Goal: Navigation & Orientation: Find specific page/section

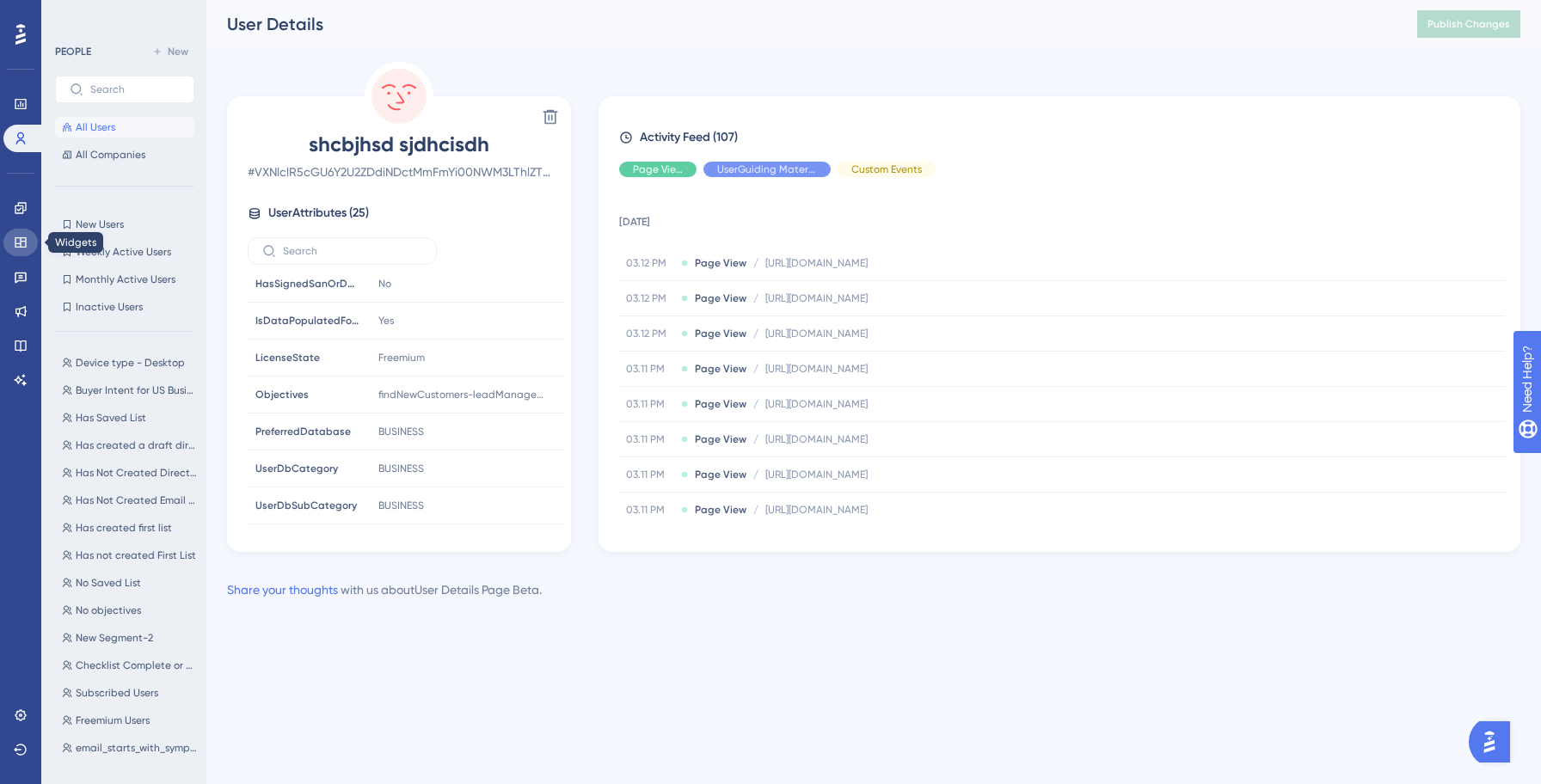
click at [20, 232] on link at bounding box center [20, 242] width 34 height 27
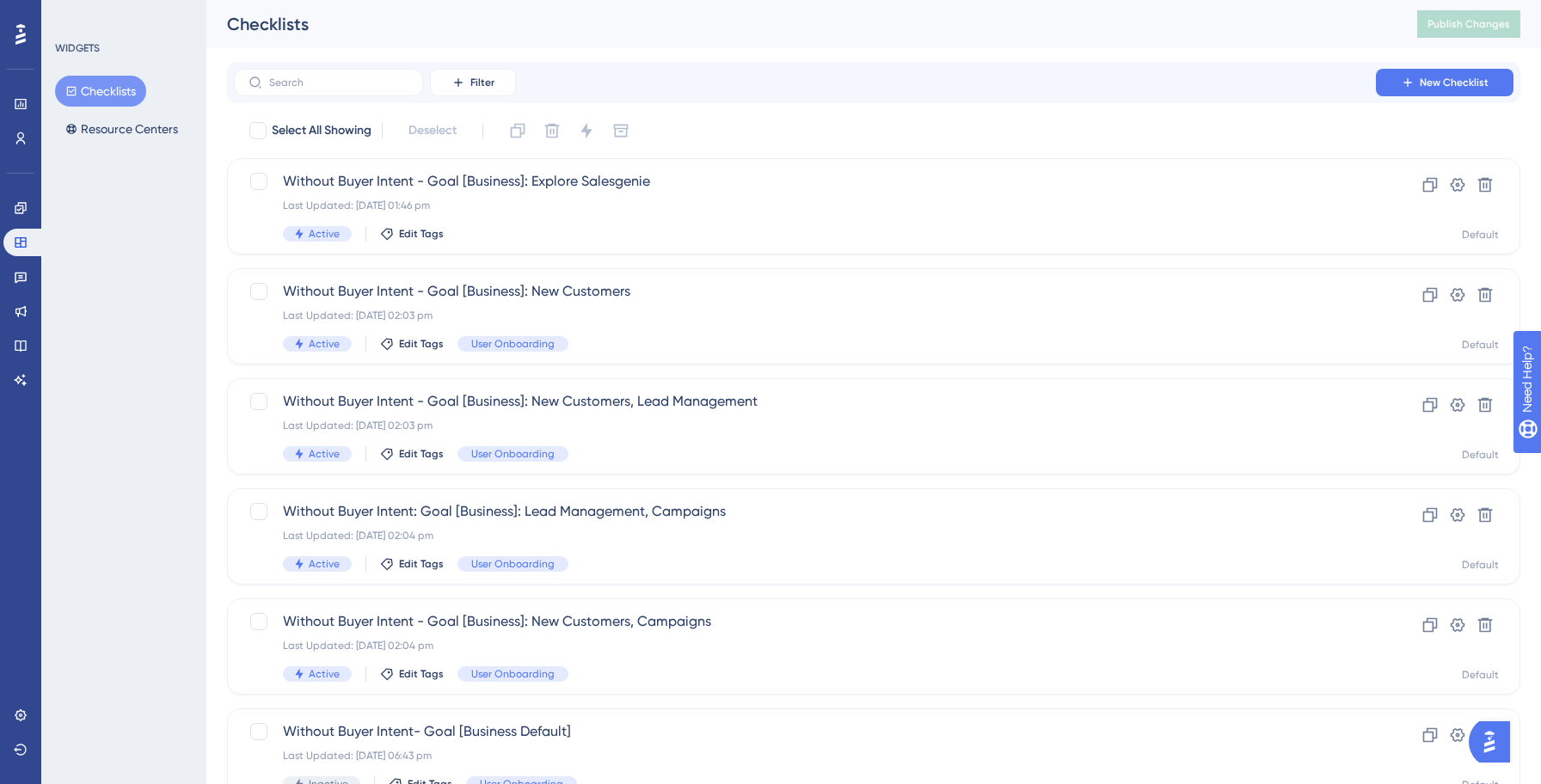
click at [110, 151] on div "WIDGETS Checklists Resource Centers" at bounding box center [124, 392] width 165 height 784
click at [123, 125] on button "Resource Centers" at bounding box center [122, 129] width 133 height 31
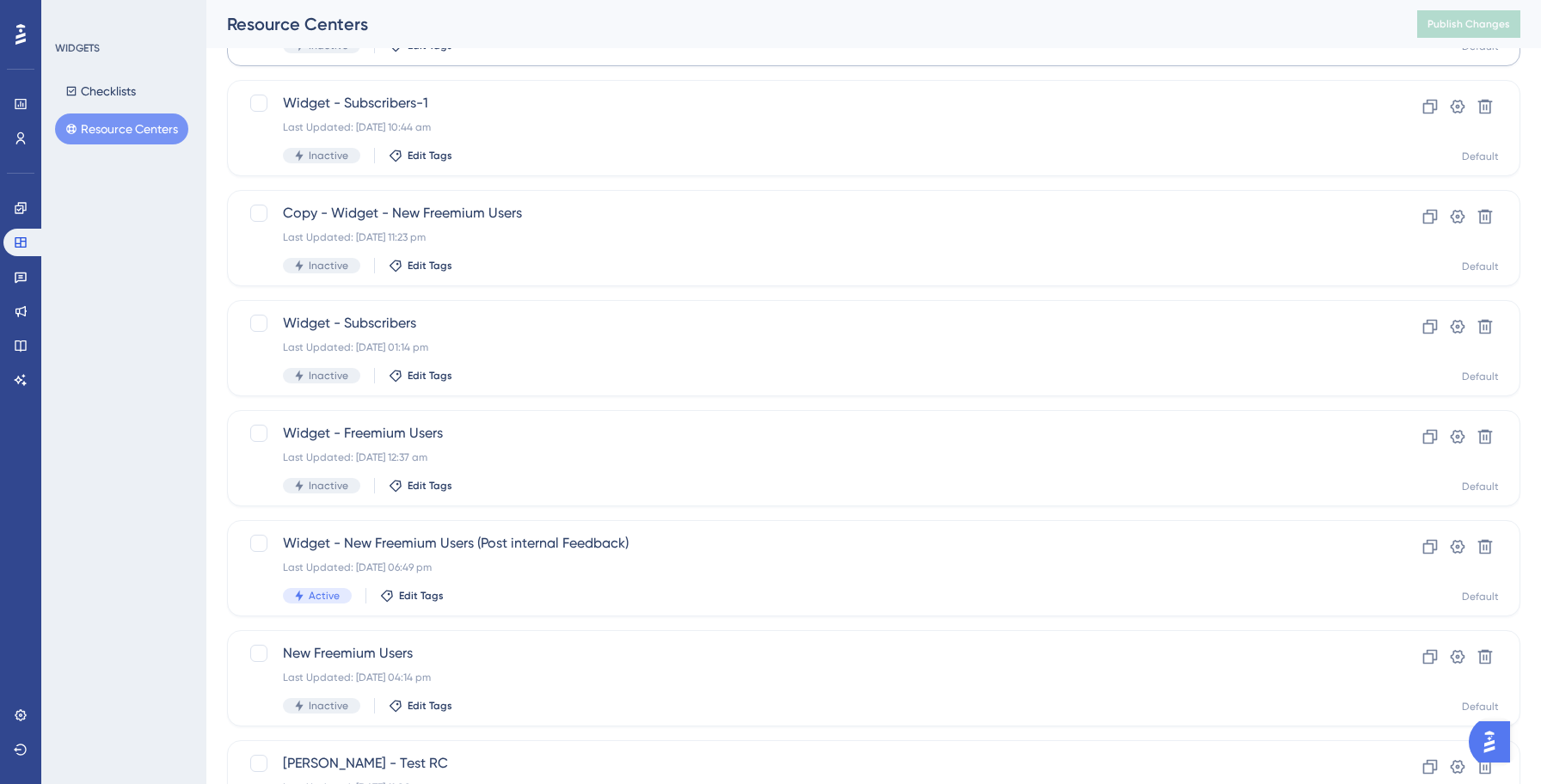
scroll to position [516, 0]
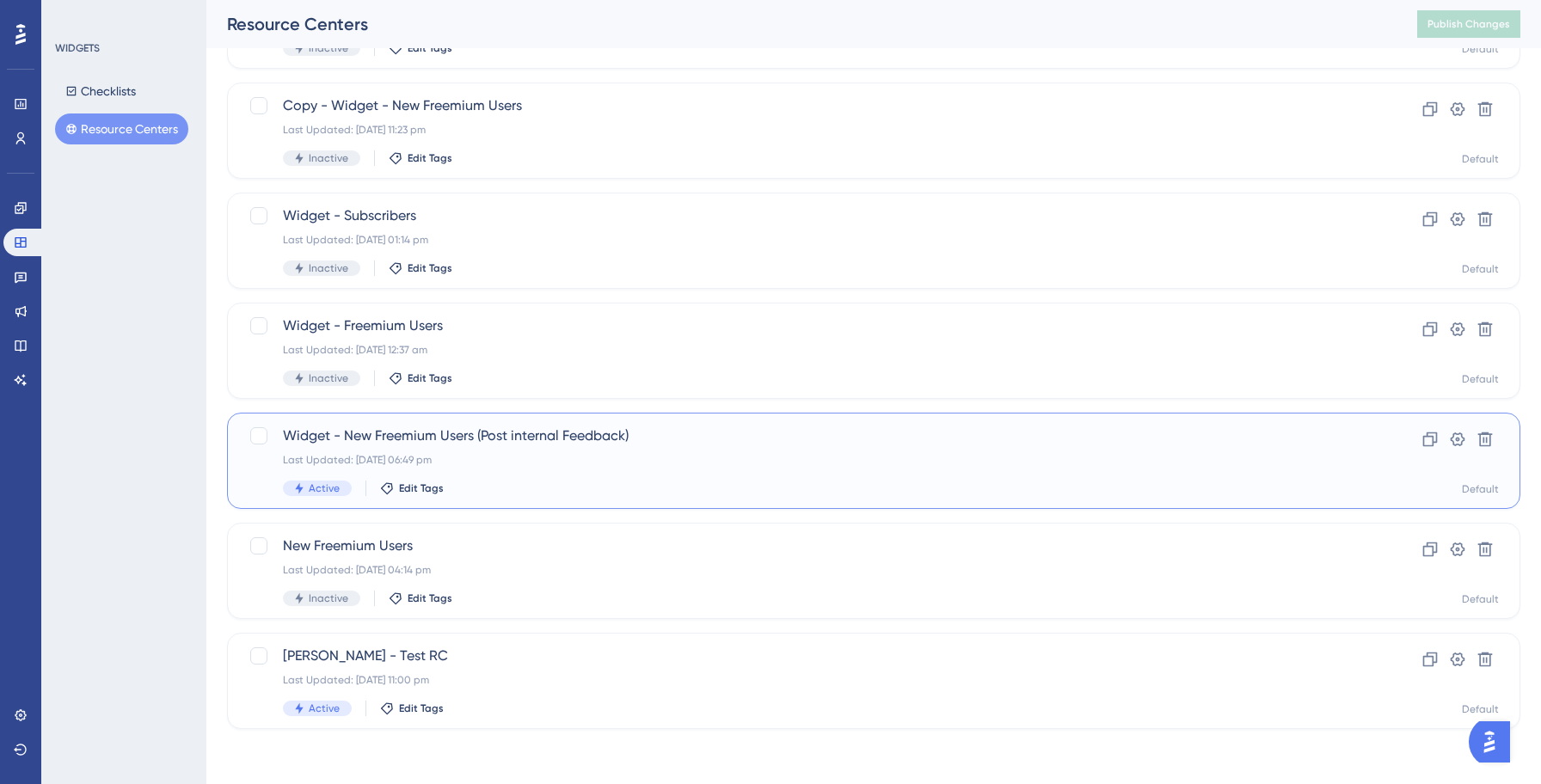
click at [557, 459] on div "Last Updated: [DATE] 06:49 pm" at bounding box center [804, 460] width 1043 height 14
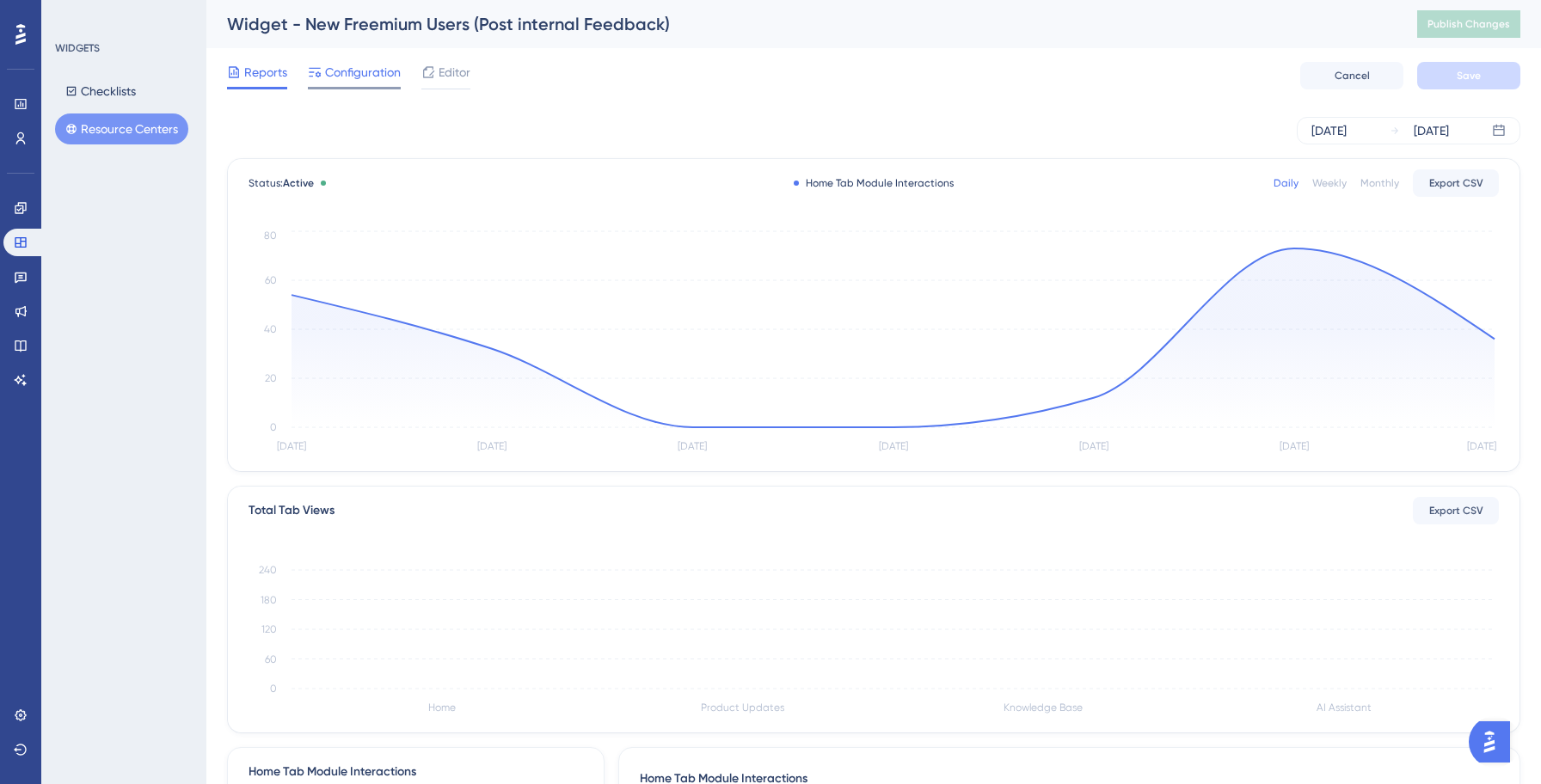
click at [362, 82] on div "Configuration" at bounding box center [354, 75] width 93 height 27
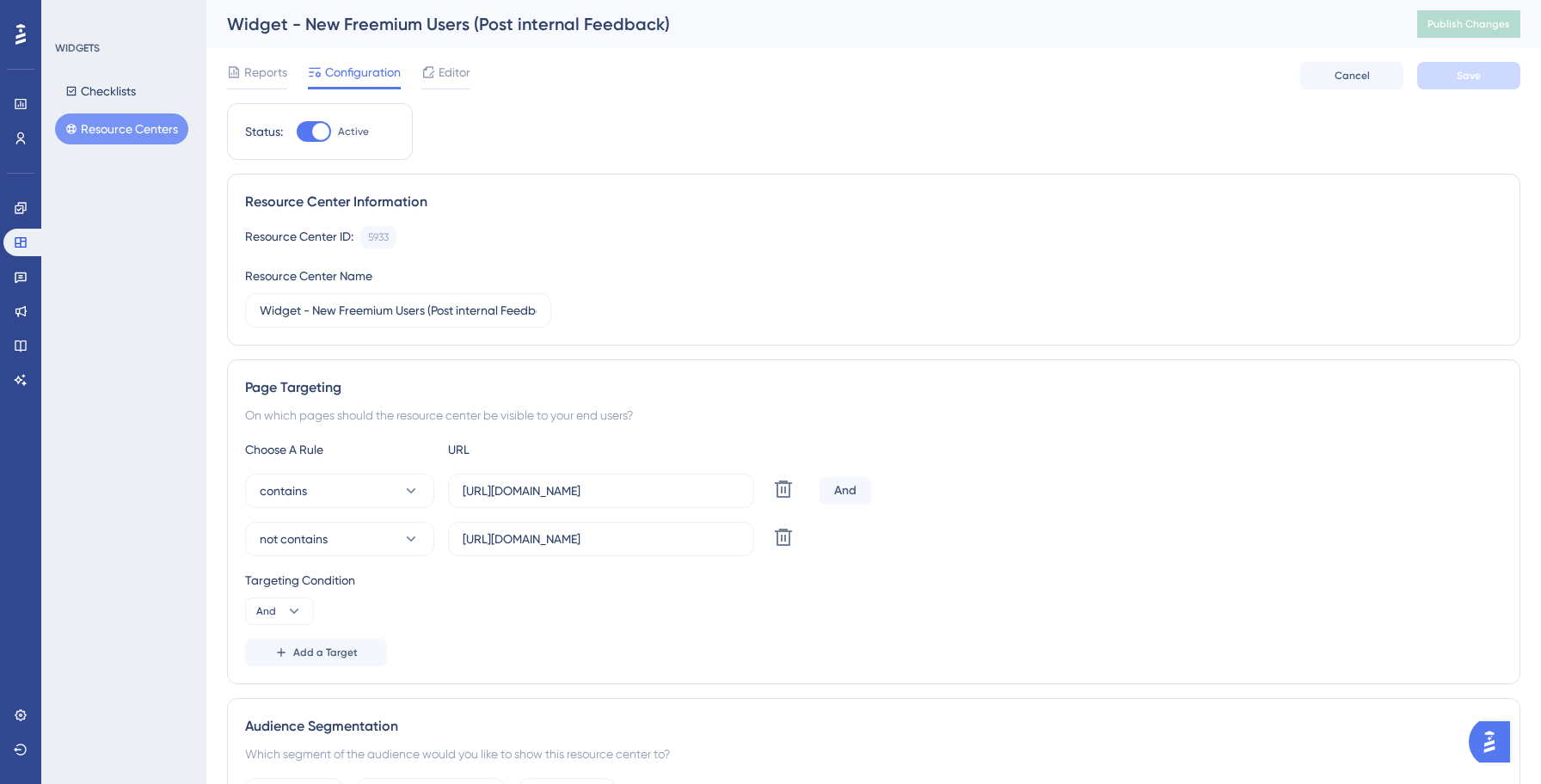
click at [835, 187] on div "Resource Center Information Resource Center ID: 5933 Copy Resource Center Name …" at bounding box center [873, 259] width 1293 height 172
click at [774, 220] on div "Resource Center Information Resource Center ID: 5933 Copy Resource Center Name …" at bounding box center [873, 259] width 1293 height 172
click at [144, 124] on button "Resource Centers" at bounding box center [122, 129] width 133 height 31
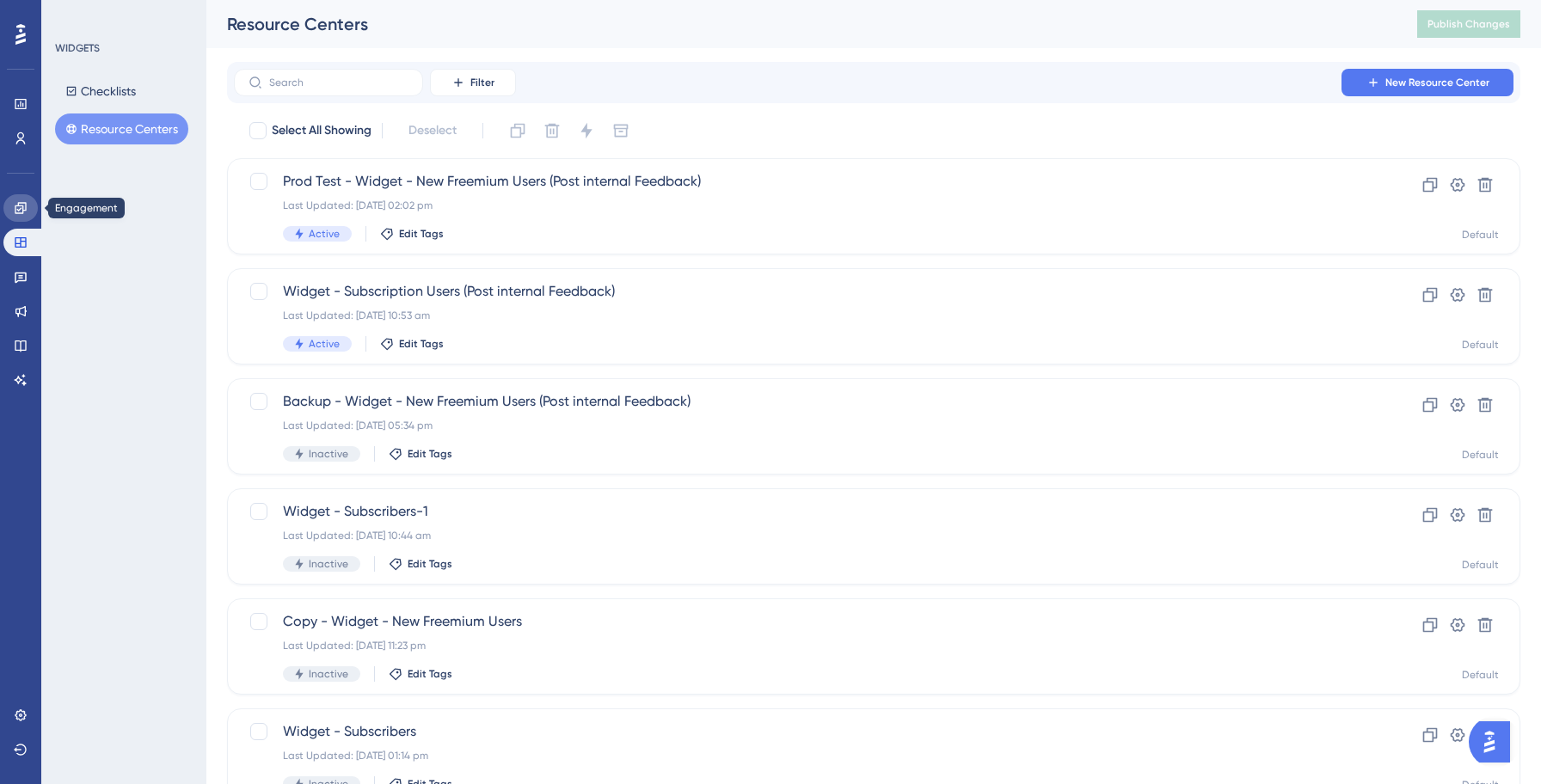
click at [18, 208] on icon at bounding box center [21, 208] width 14 height 14
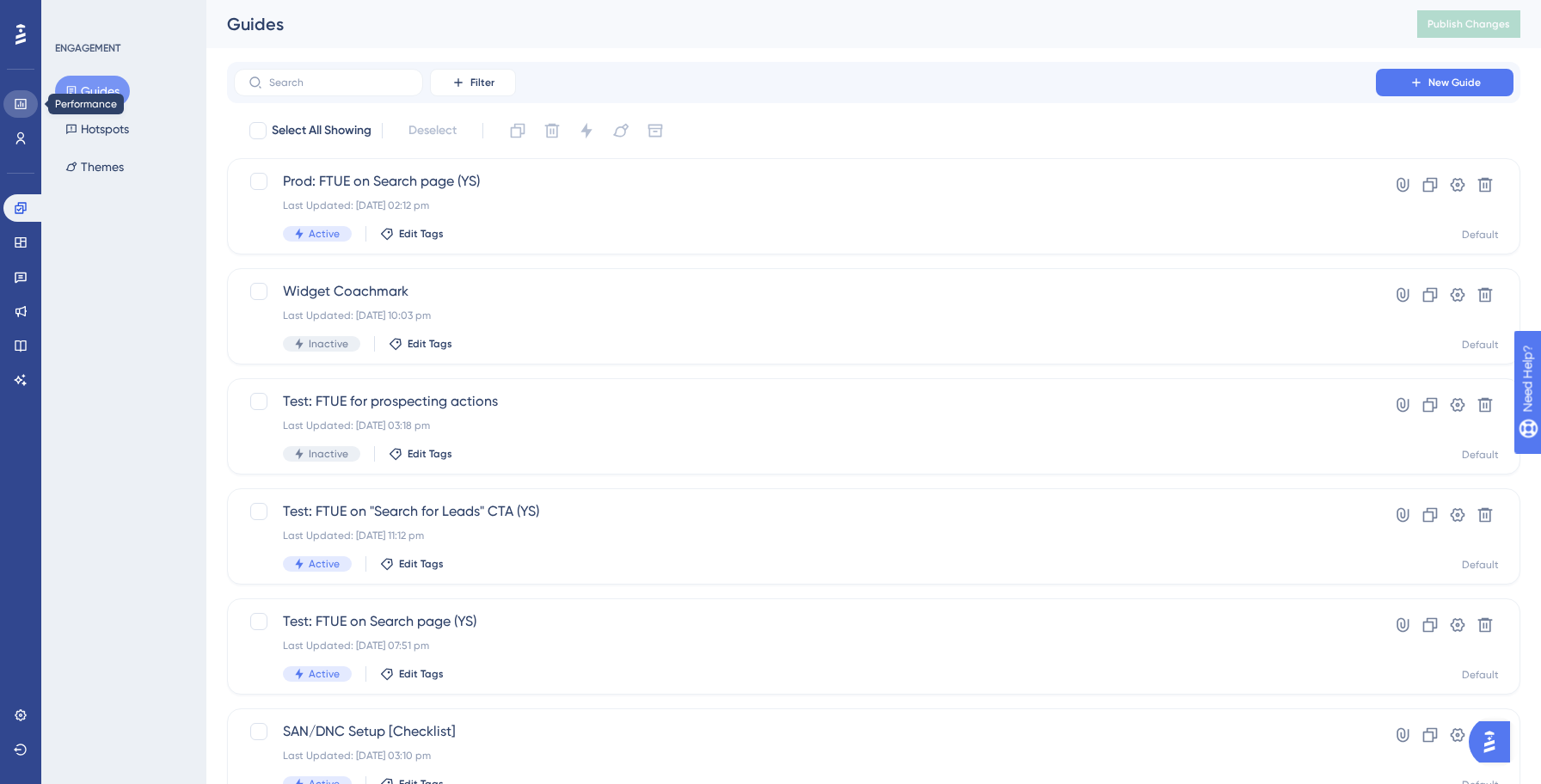
click at [21, 110] on icon at bounding box center [21, 104] width 14 height 14
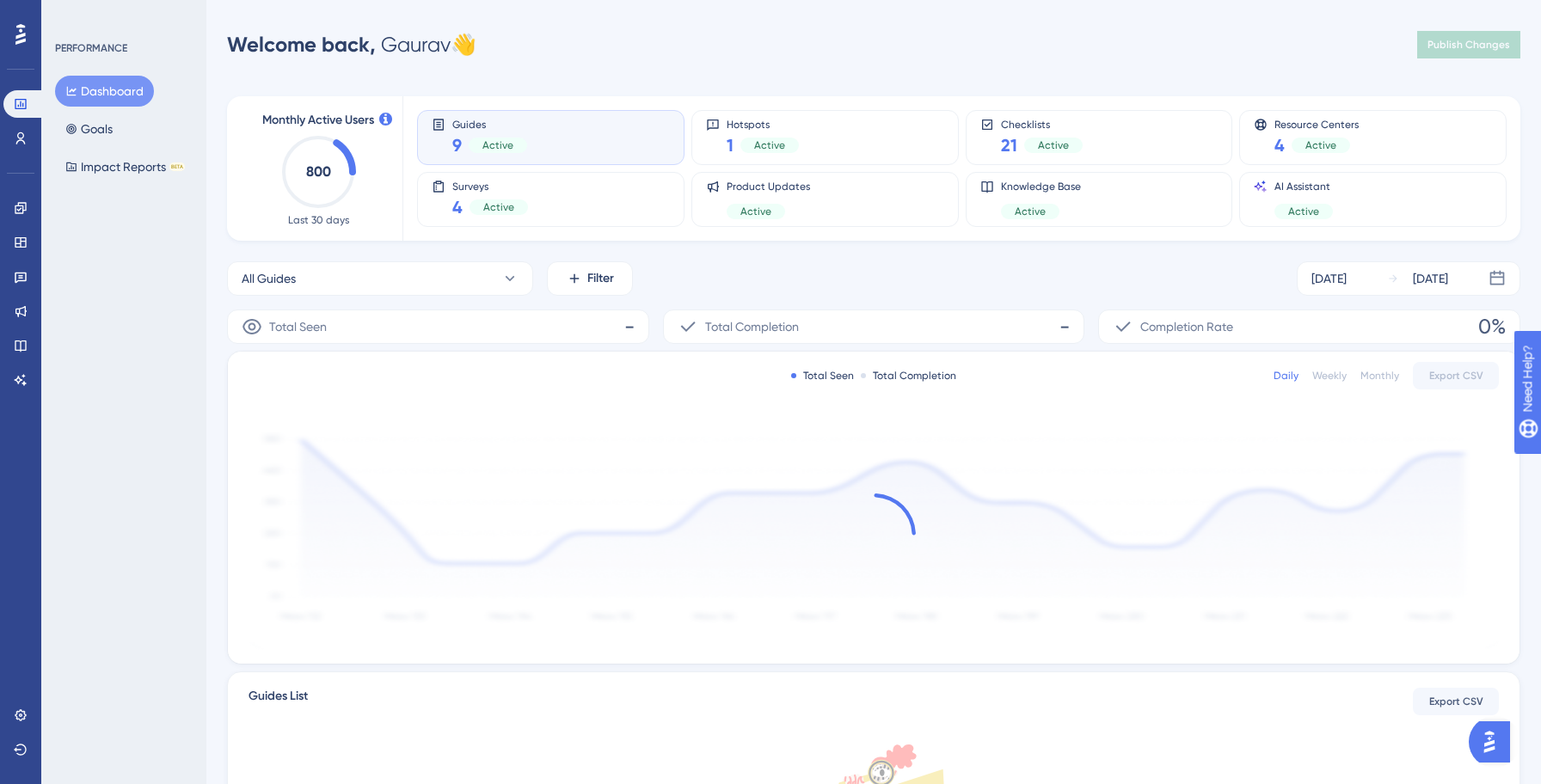
click at [108, 96] on button "Dashboard" at bounding box center [104, 90] width 99 height 31
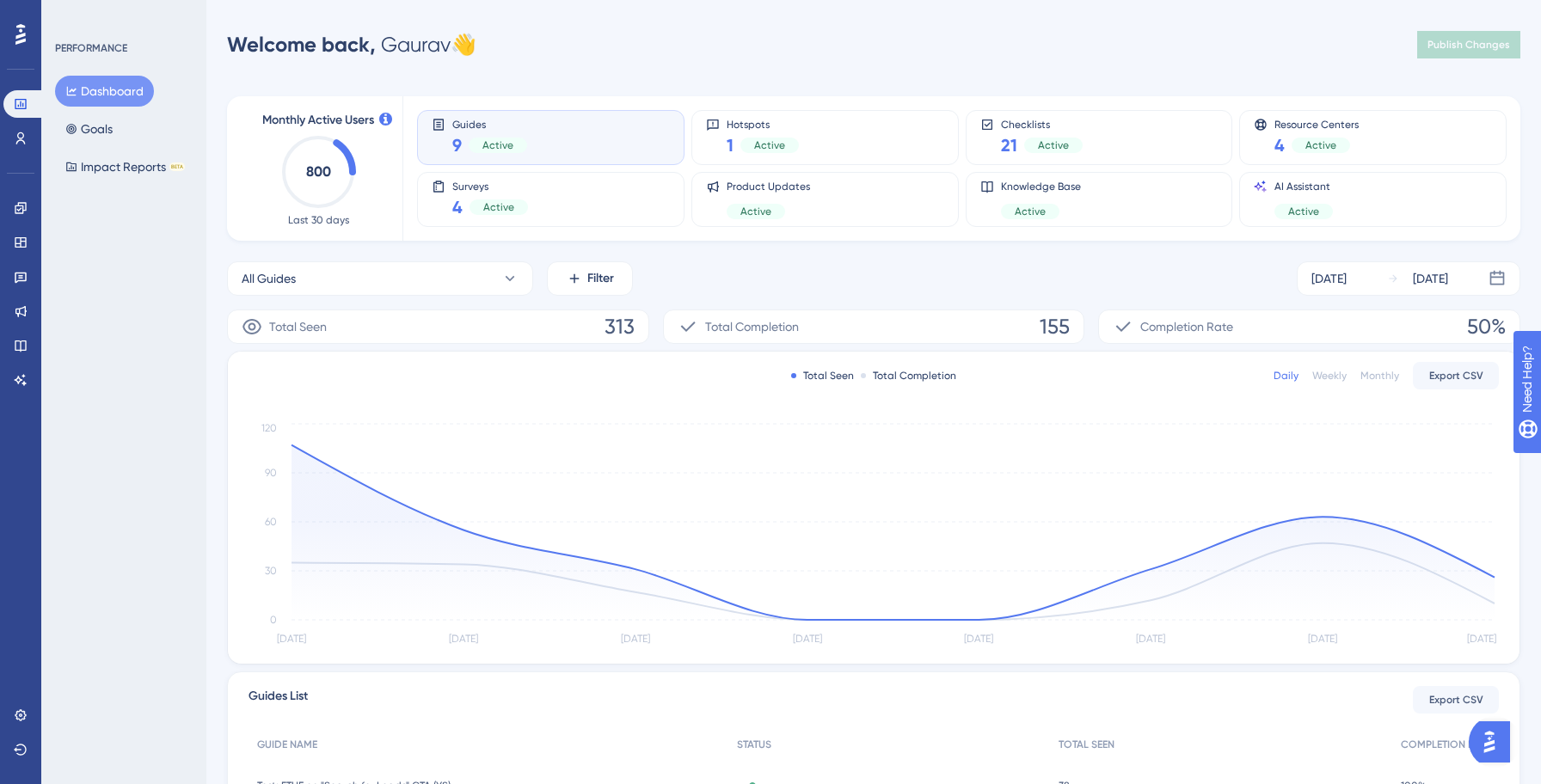
click at [528, 140] on div "Guides 9 Active" at bounding box center [551, 137] width 238 height 39
click at [475, 144] on div "Active" at bounding box center [498, 145] width 59 height 16
click at [451, 145] on div "Guides 9 Active" at bounding box center [551, 137] width 238 height 39
click at [528, 114] on div "Guides 9 Active" at bounding box center [550, 138] width 267 height 55
click at [23, 144] on icon at bounding box center [21, 138] width 14 height 14
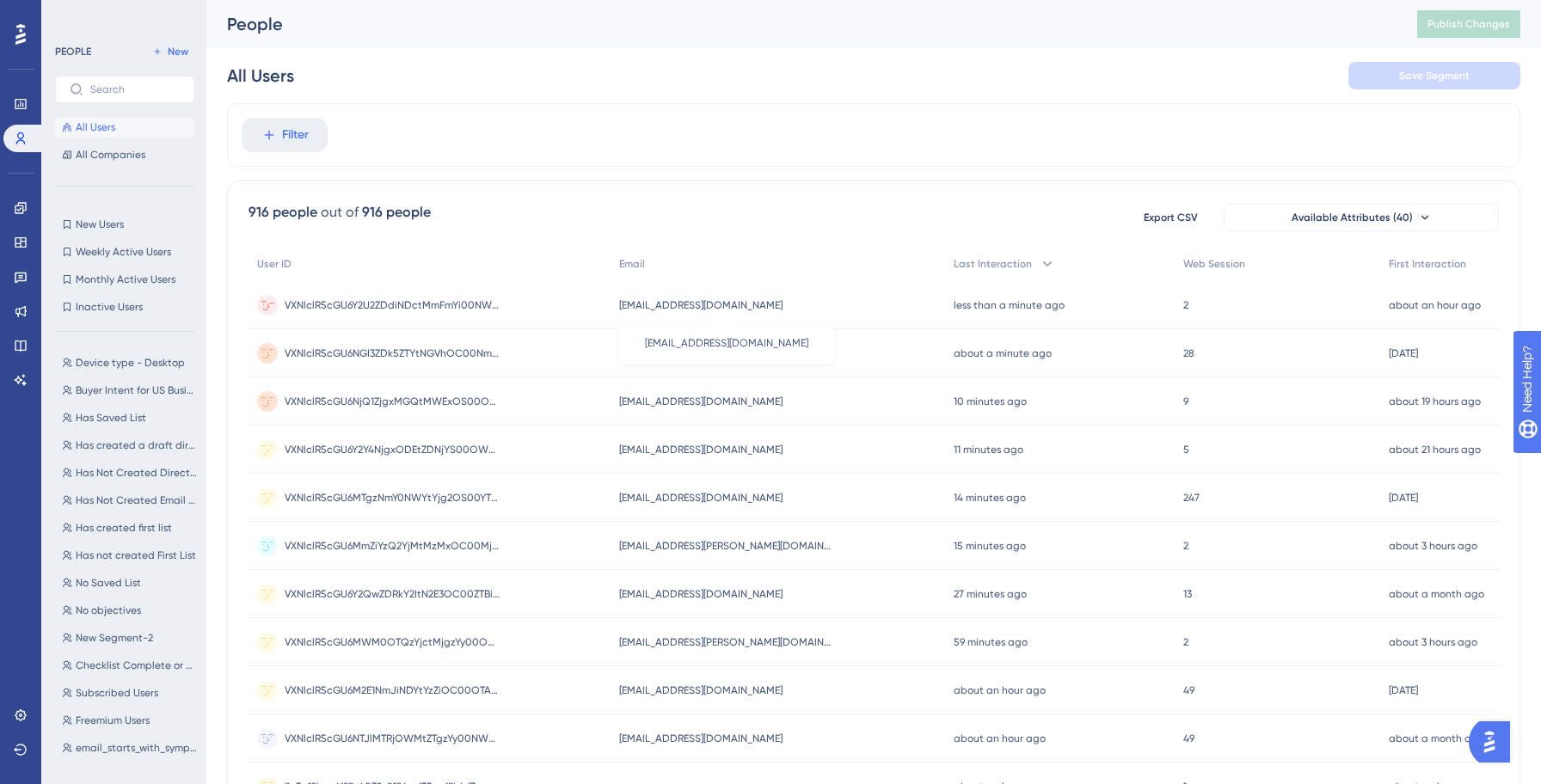
click at [709, 308] on span "[EMAIL_ADDRESS][DOMAIN_NAME]" at bounding box center [701, 306] width 163 height 14
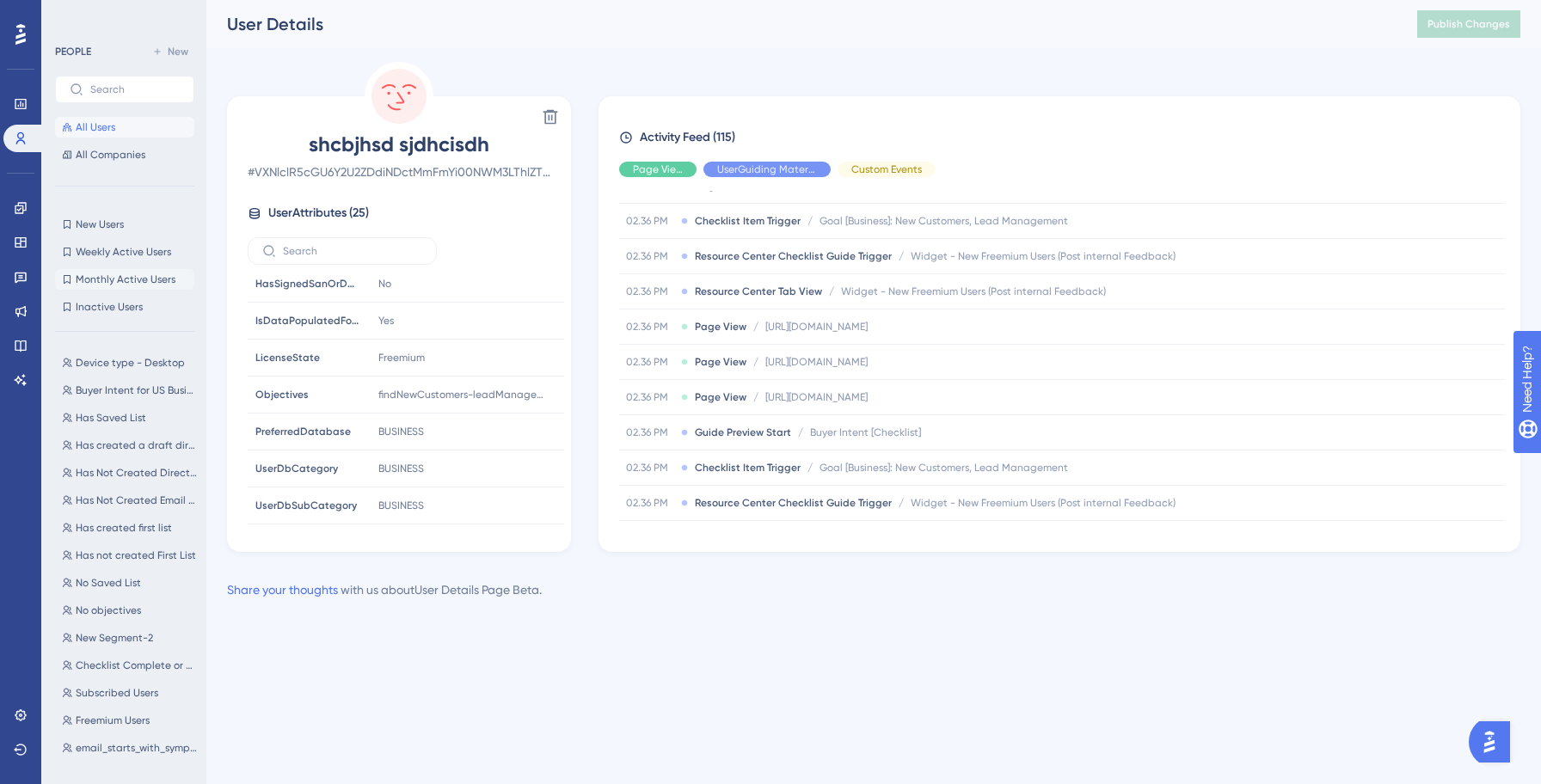
scroll to position [1696, 0]
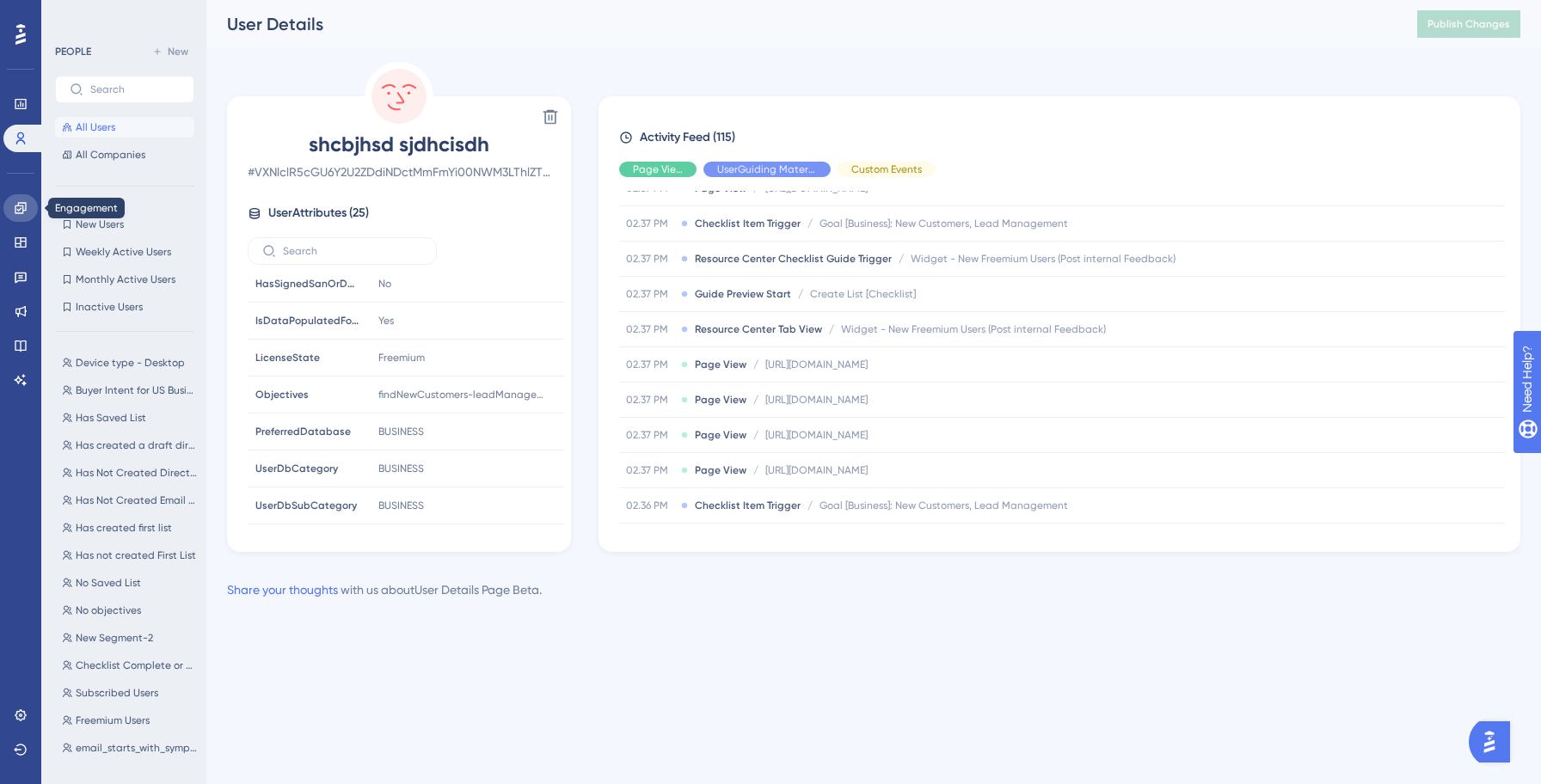
click at [25, 215] on link at bounding box center [20, 208] width 34 height 27
